Goal: Find specific page/section: Find specific page/section

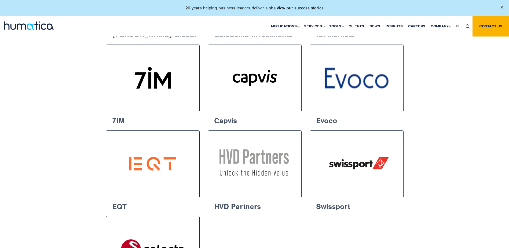
scroll to position [697, 0]
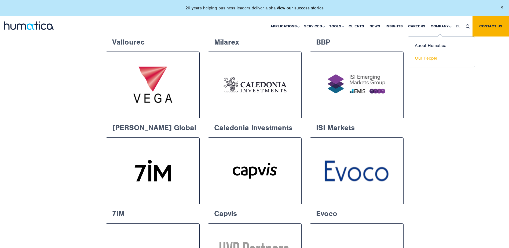
click at [433, 60] on link "Our People" at bounding box center [441, 58] width 67 height 12
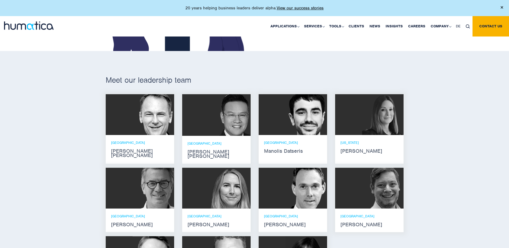
scroll to position [349, 0]
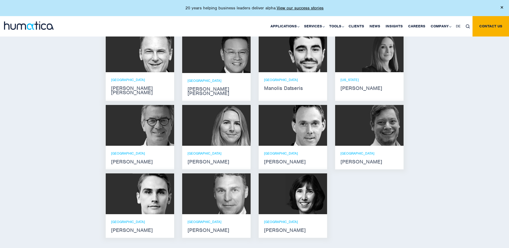
click at [153, 120] on img at bounding box center [153, 125] width 42 height 41
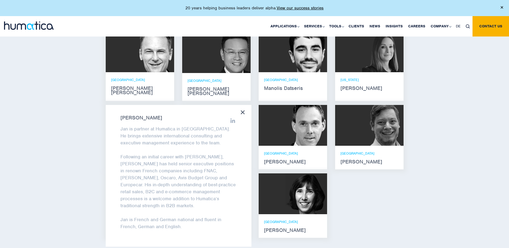
click at [200, 138] on p "Jan is partner at Humatica in [GEOGRAPHIC_DATA]. He brings extensive internatio…" at bounding box center [178, 135] width 116 height 21
click at [211, 142] on div "Jan is partner at Humatica in [GEOGRAPHIC_DATA]. He brings extensive internatio…" at bounding box center [178, 181] width 116 height 112
